Goal: Book appointment/travel/reservation

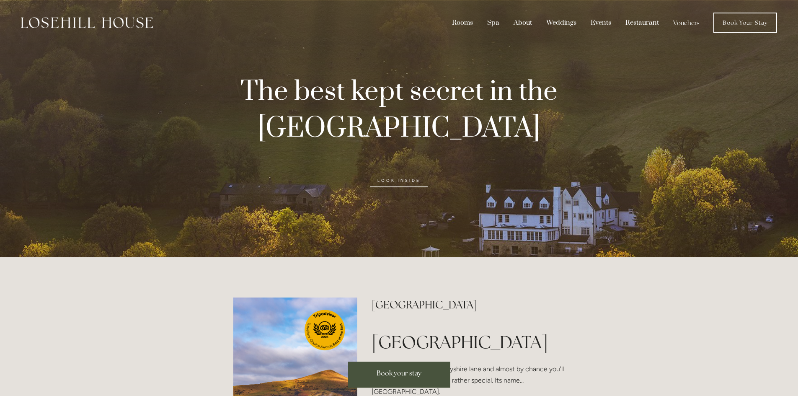
click at [750, 26] on link "Book Your Stay" at bounding box center [745, 23] width 64 height 20
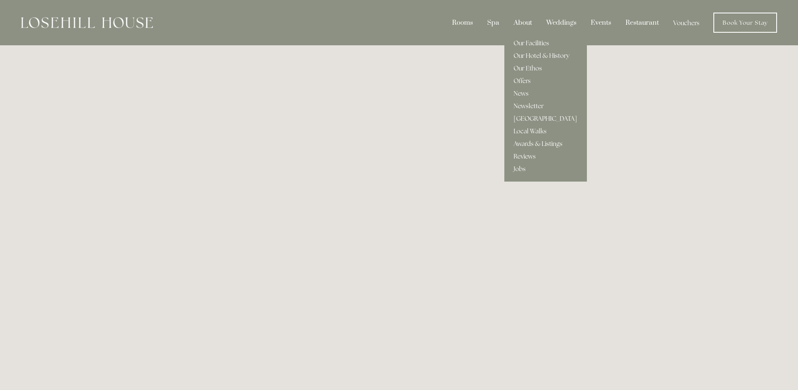
click at [511, 24] on div "About" at bounding box center [522, 23] width 31 height 16
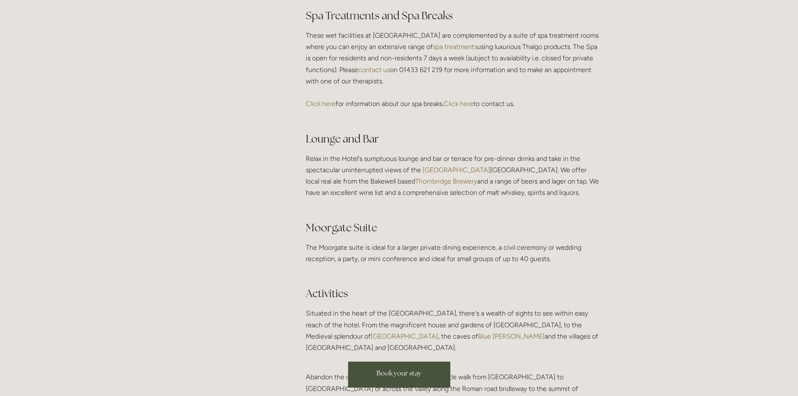
scroll to position [1466, 0]
